Goal: Information Seeking & Learning: Learn about a topic

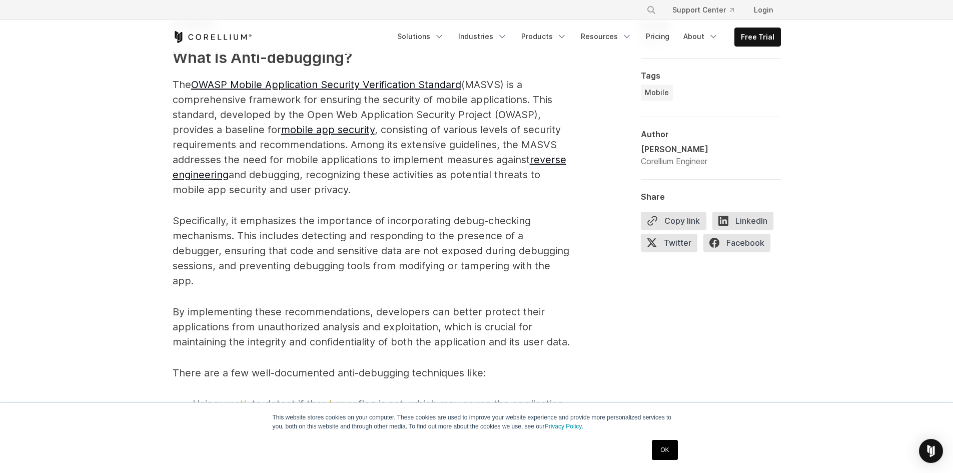
scroll to position [951, 0]
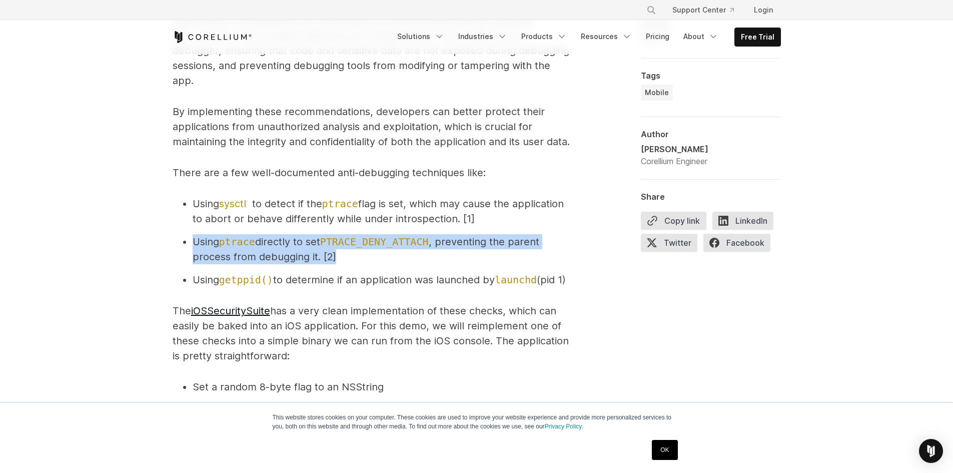
drag, startPoint x: 191, startPoint y: 245, endPoint x: 335, endPoint y: 253, distance: 144.3
click at [335, 253] on li "Using ptrace directly to set PTRACE_DENY_ATTACH , preventing the parent process…" at bounding box center [383, 249] width 380 height 30
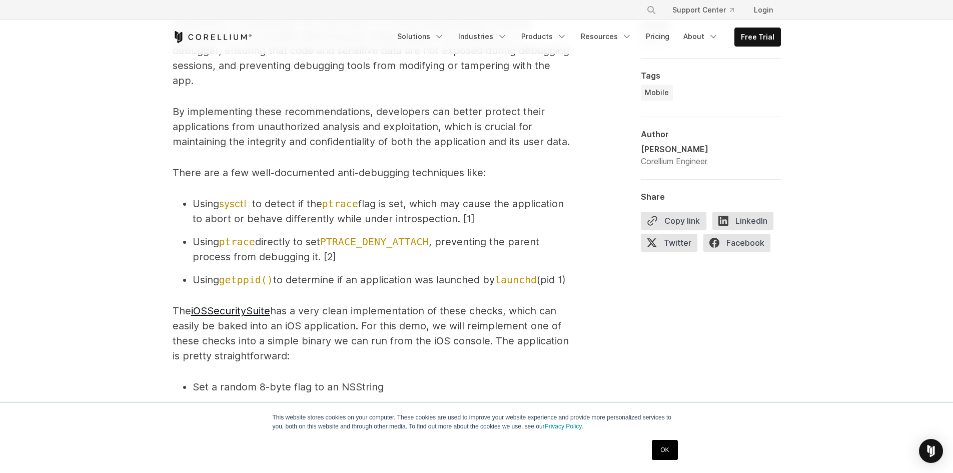
click at [348, 274] on li "Using getppid() to determine if an application was launched by launchd (pid 1)" at bounding box center [383, 279] width 380 height 15
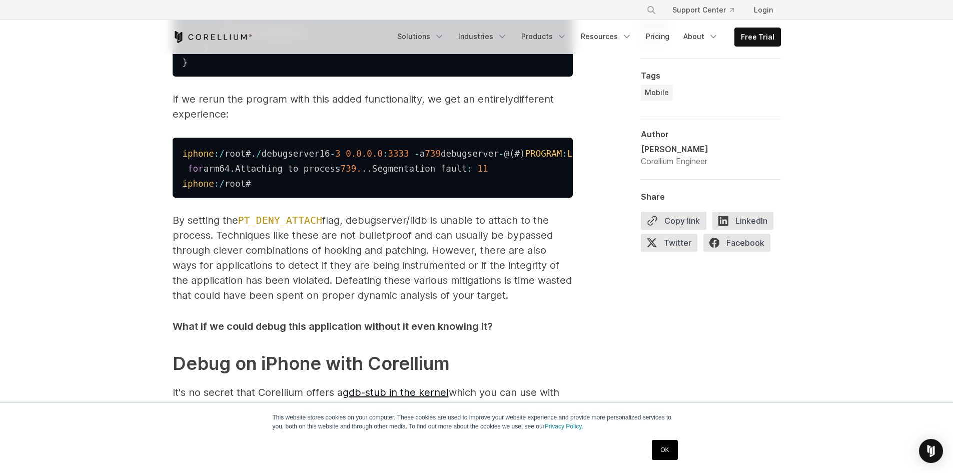
scroll to position [2519, 0]
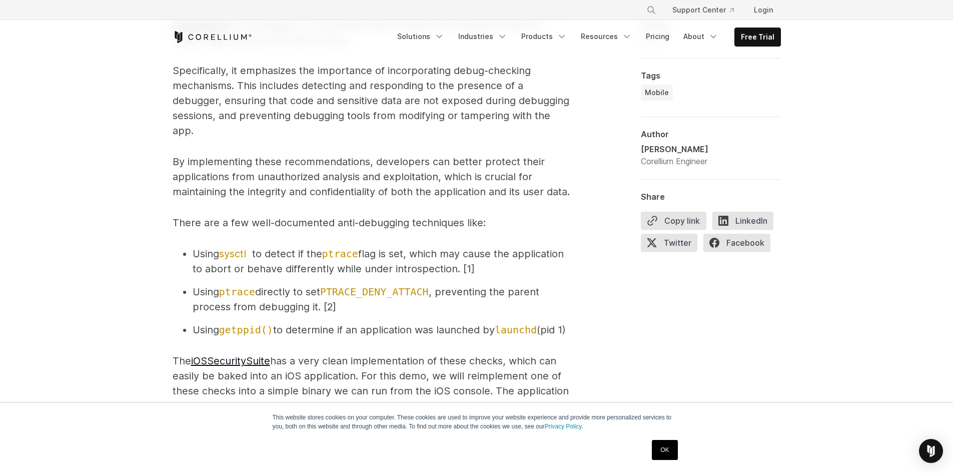
scroll to position [1051, 0]
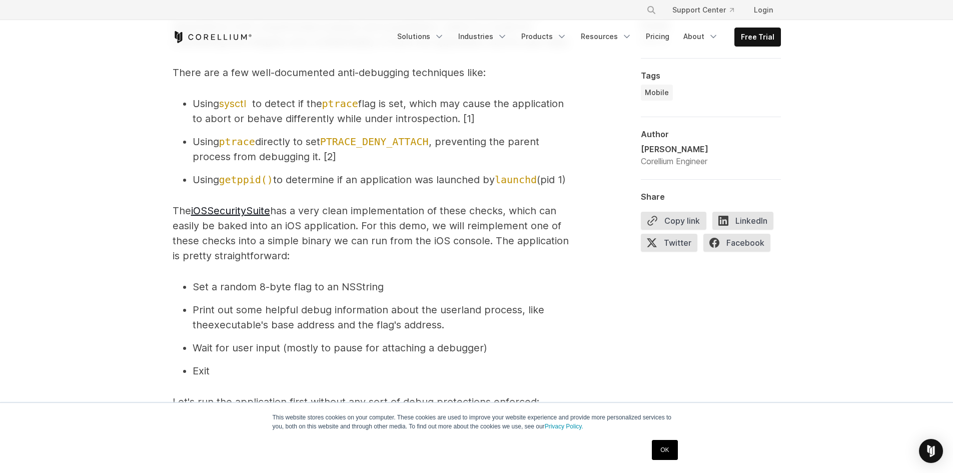
click at [370, 254] on span "The iOSSecuritySuite has a very clean implementation of these checks, which can…" at bounding box center [371, 233] width 396 height 57
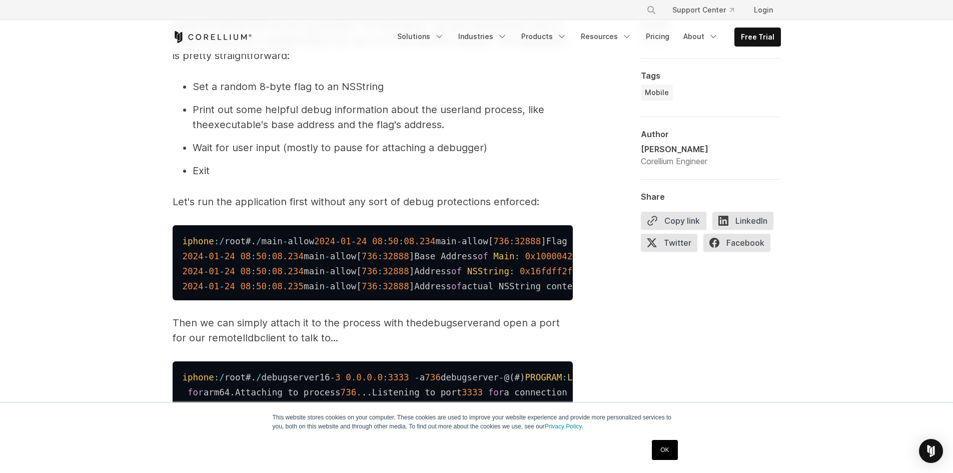
scroll to position [1451, 0]
